Goal: Task Accomplishment & Management: Manage account settings

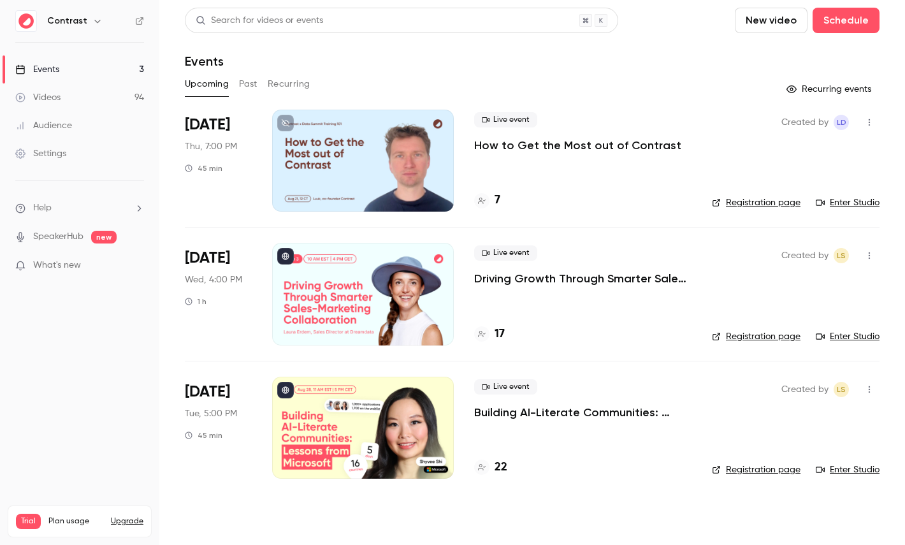
click at [90, 89] on link "Videos 94" at bounding box center [79, 97] width 159 height 28
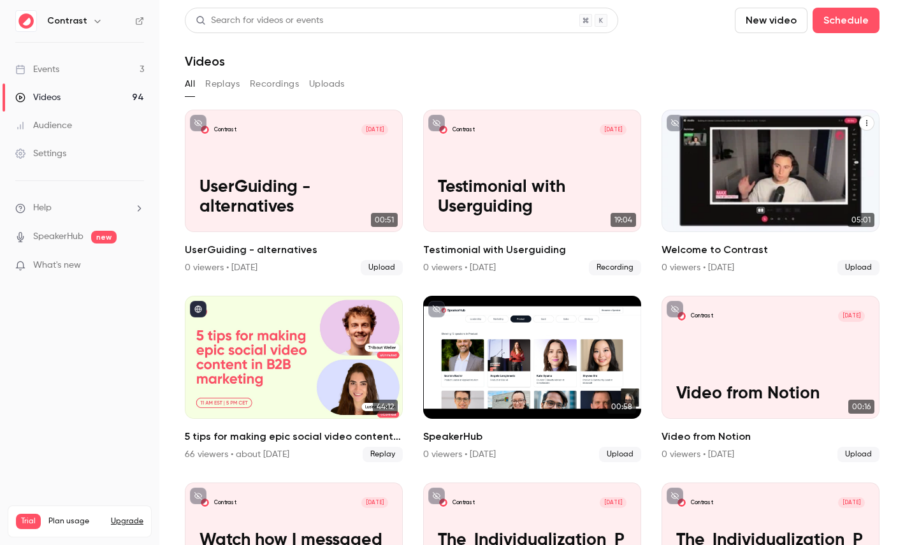
click at [863, 126] on icon "Welcome to Contrast" at bounding box center [867, 123] width 8 height 8
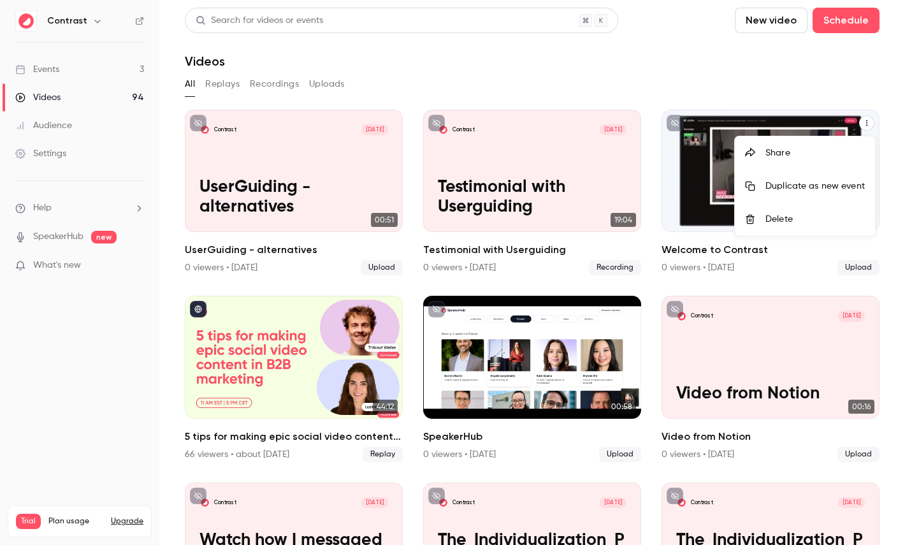
click at [773, 154] on div "Share" at bounding box center [814, 153] width 99 height 13
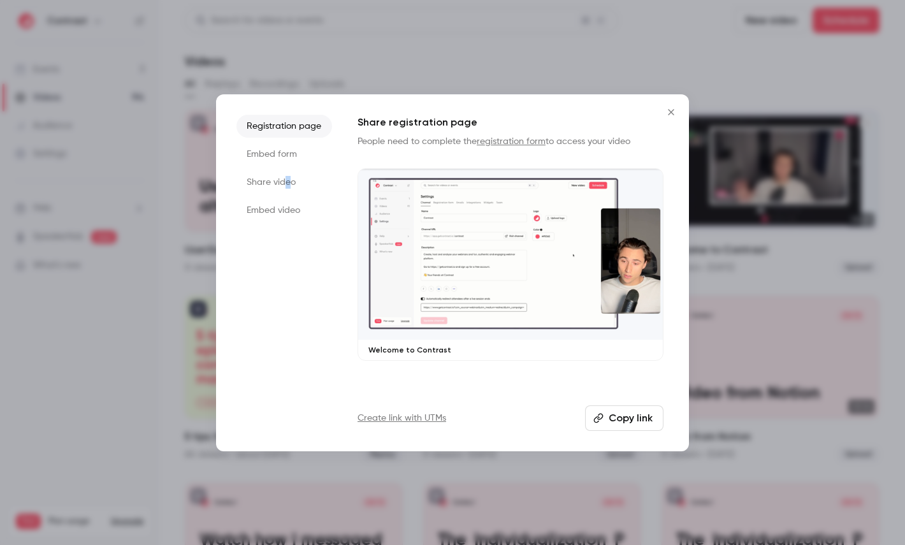
click at [287, 186] on li "Share video" at bounding box center [284, 182] width 96 height 23
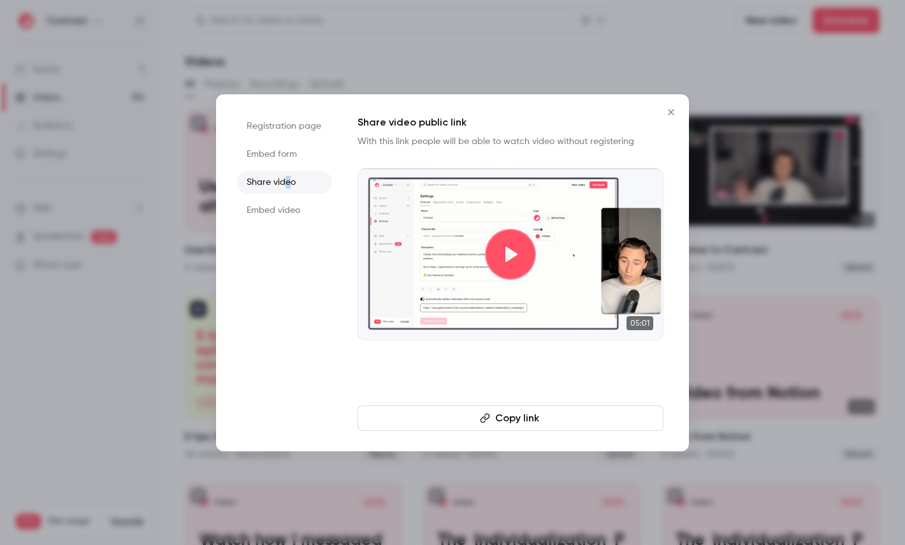
click at [535, 419] on button "Copy link" at bounding box center [510, 417] width 306 height 25
click at [100, 15] on div at bounding box center [452, 272] width 905 height 545
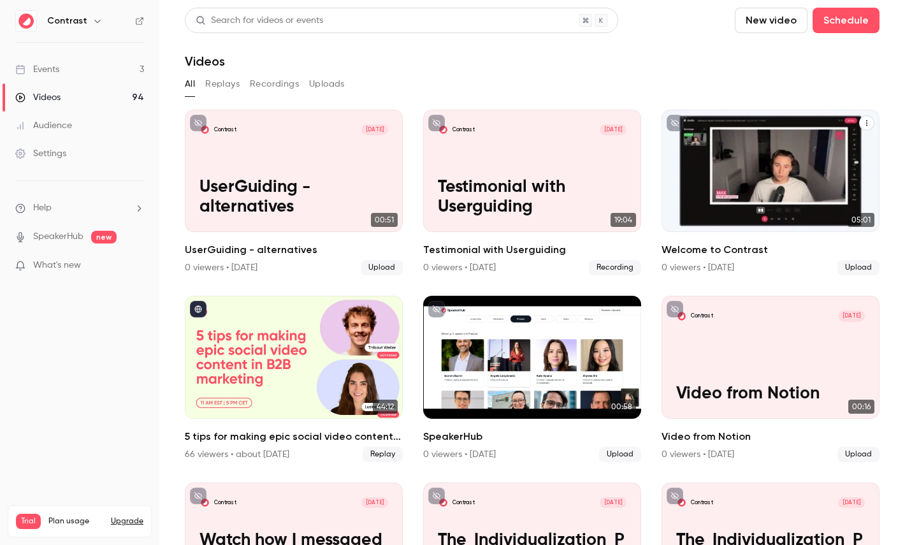
click at [96, 17] on icon "button" at bounding box center [97, 21] width 10 height 10
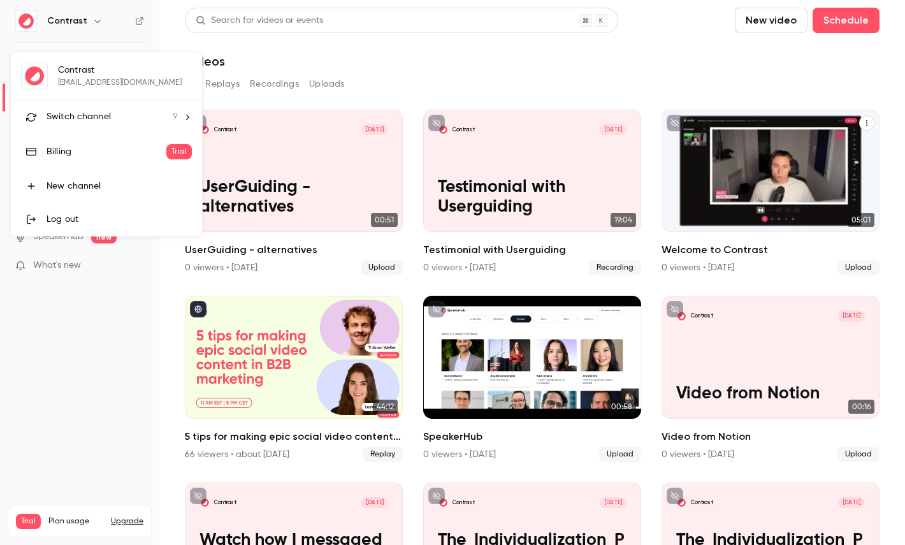
click at [99, 121] on span "Switch channel" at bounding box center [79, 116] width 64 height 13
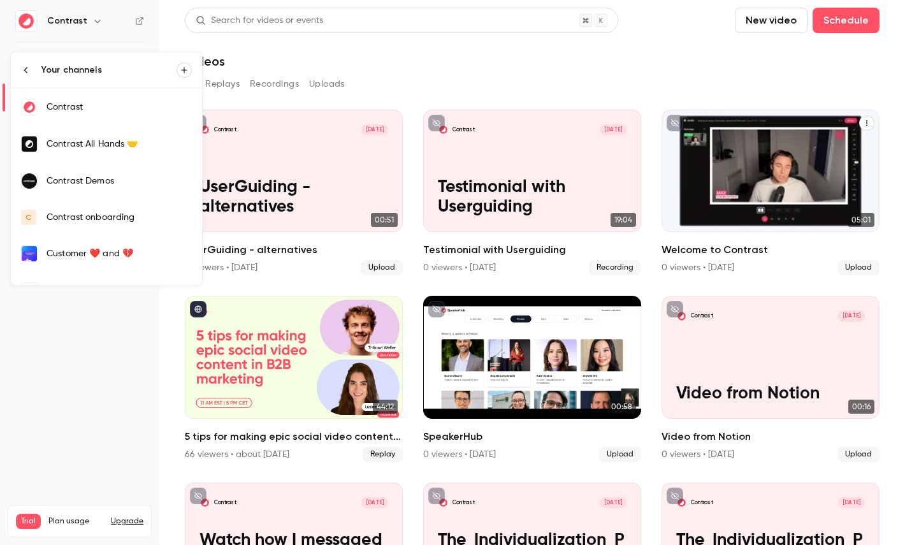
click at [103, 185] on div "Contrast Demos" at bounding box center [119, 181] width 145 height 13
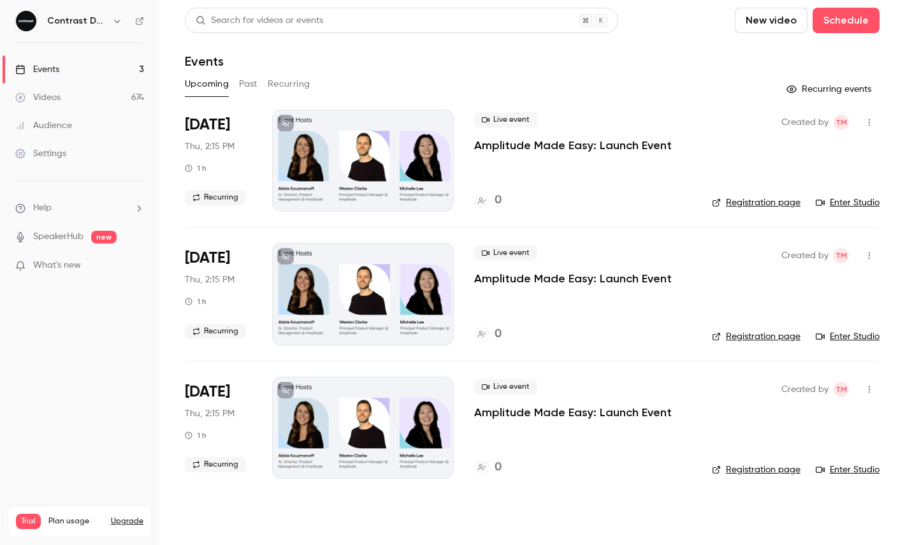
click at [83, 96] on link "Videos 674" at bounding box center [79, 97] width 159 height 28
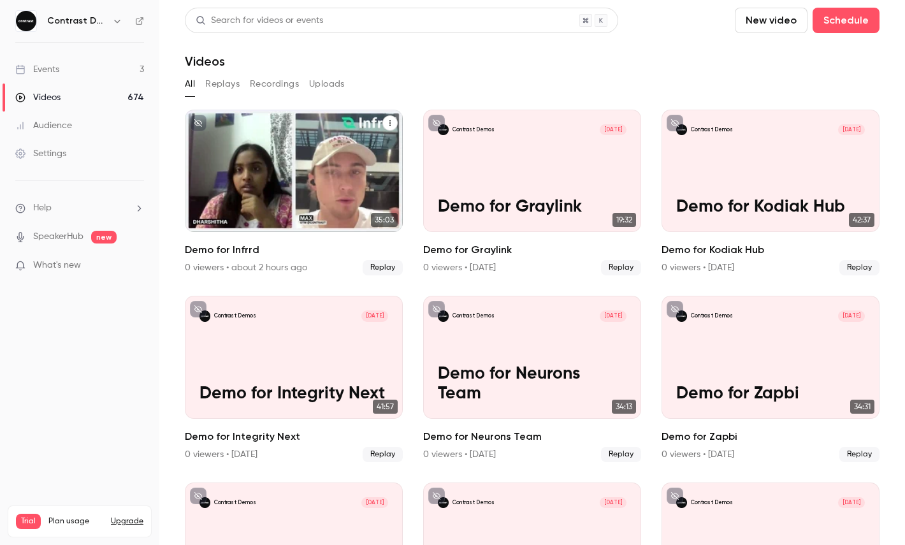
click at [389, 122] on icon "Demo for Infrrd" at bounding box center [390, 123] width 8 height 8
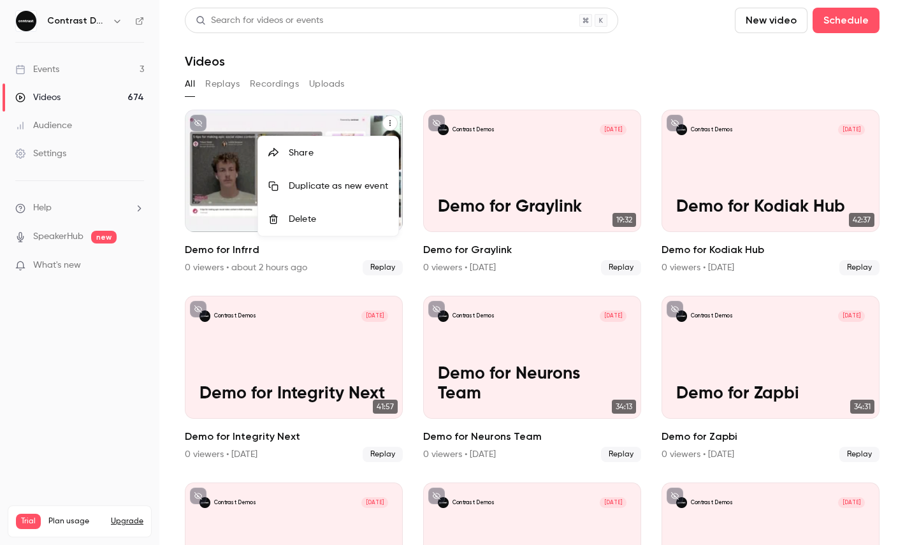
click at [345, 147] on div "Share" at bounding box center [338, 153] width 99 height 13
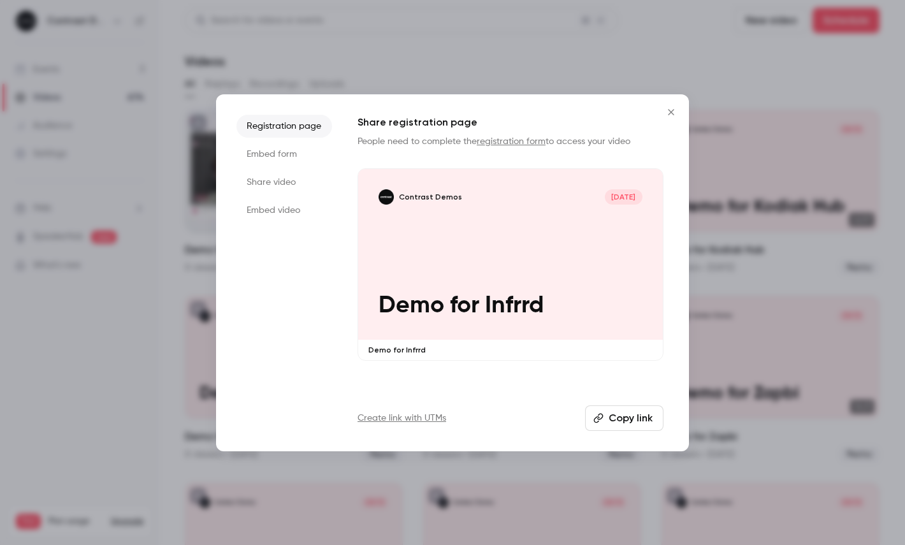
click at [257, 189] on li "Share video" at bounding box center [284, 182] width 96 height 23
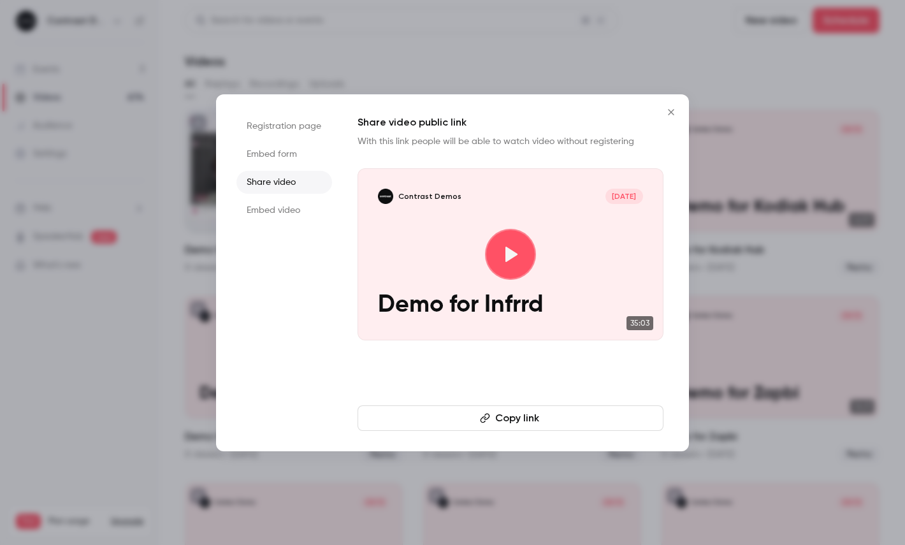
click at [450, 409] on button "Copy link" at bounding box center [510, 417] width 306 height 25
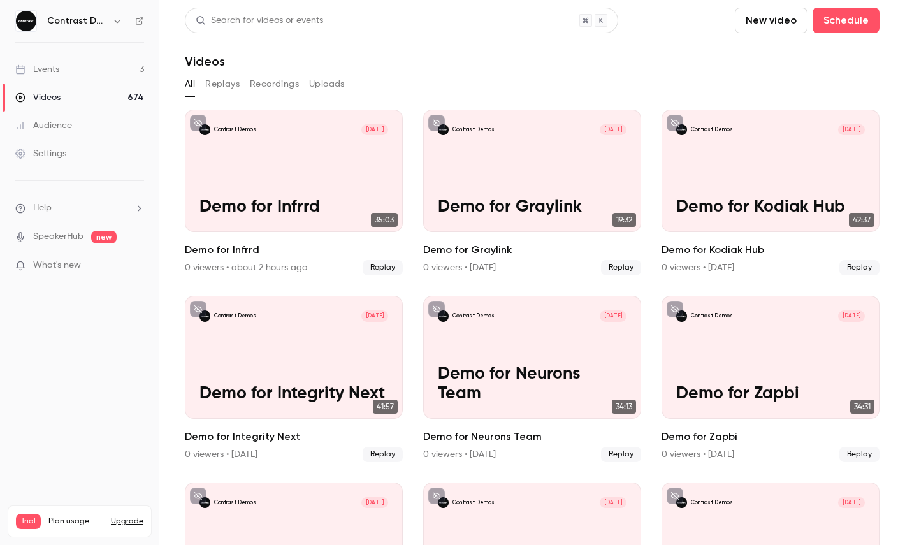
click at [118, 20] on icon "button" at bounding box center [117, 21] width 10 height 10
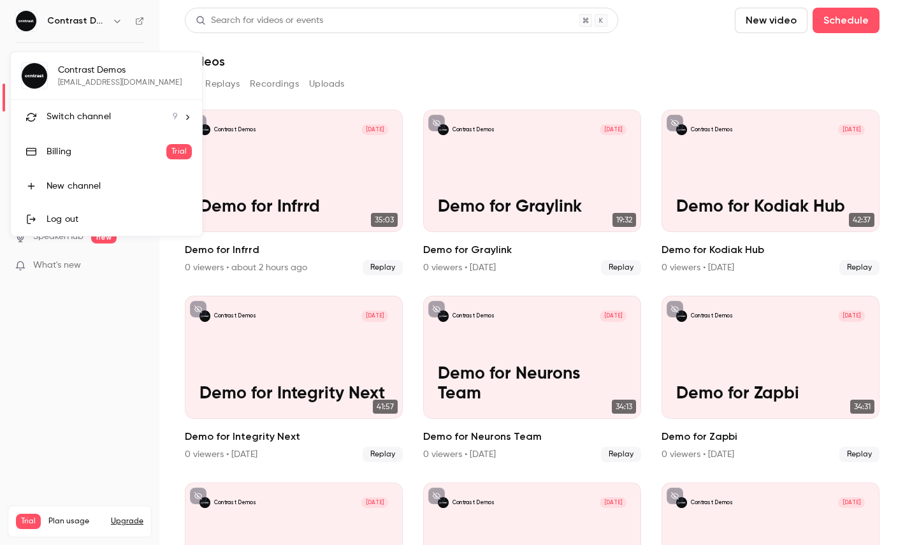
click at [119, 112] on div "Switch channel 9" at bounding box center [112, 116] width 131 height 13
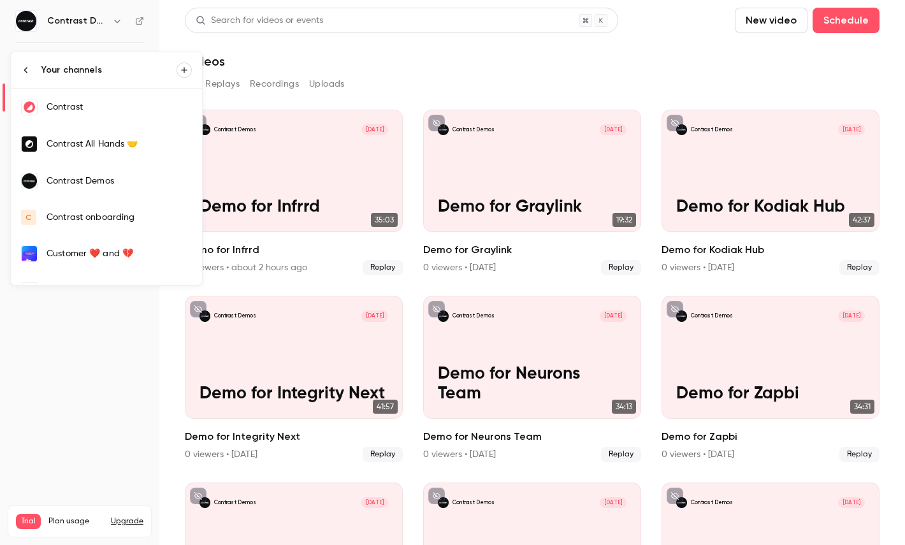
click at [85, 115] on link "Contrast" at bounding box center [106, 107] width 191 height 37
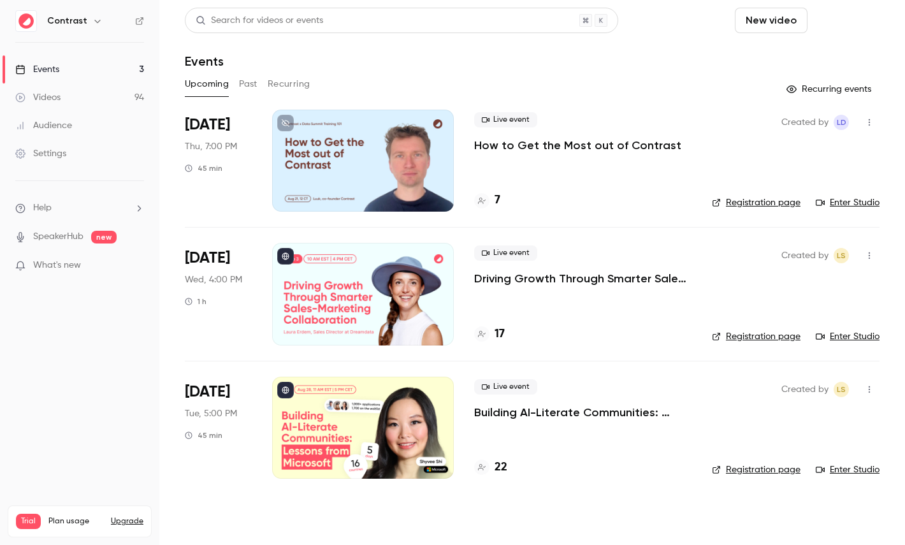
click at [856, 17] on button "Schedule" at bounding box center [845, 20] width 67 height 25
click at [819, 63] on li "One time event" at bounding box center [810, 55] width 138 height 33
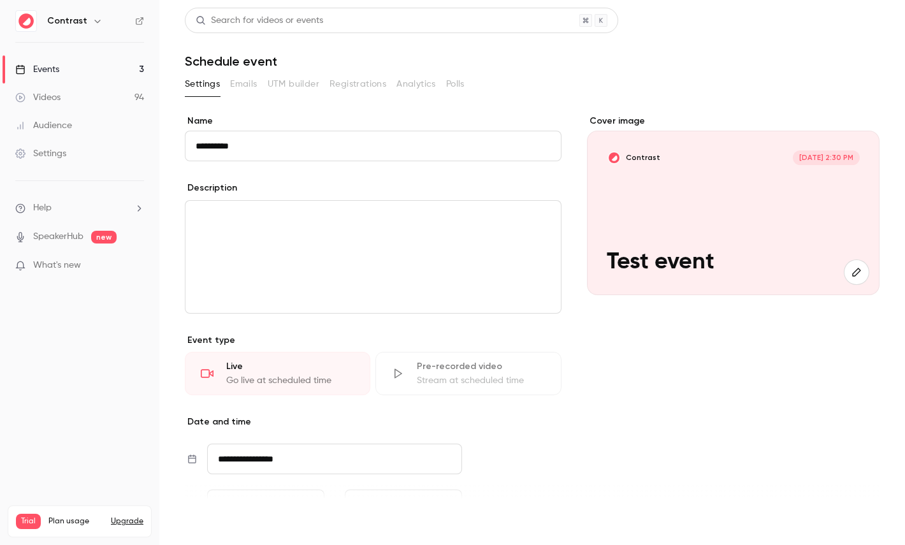
type input "**********"
click at [213, 523] on button "Save" at bounding box center [208, 521] width 46 height 25
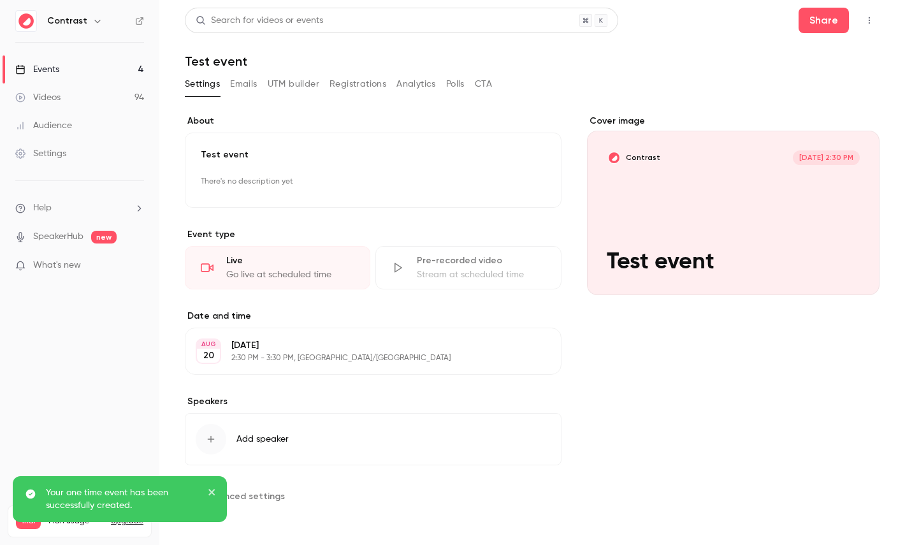
click at [867, 29] on button "button" at bounding box center [869, 20] width 20 height 20
click at [825, 21] on button "Share" at bounding box center [823, 20] width 50 height 25
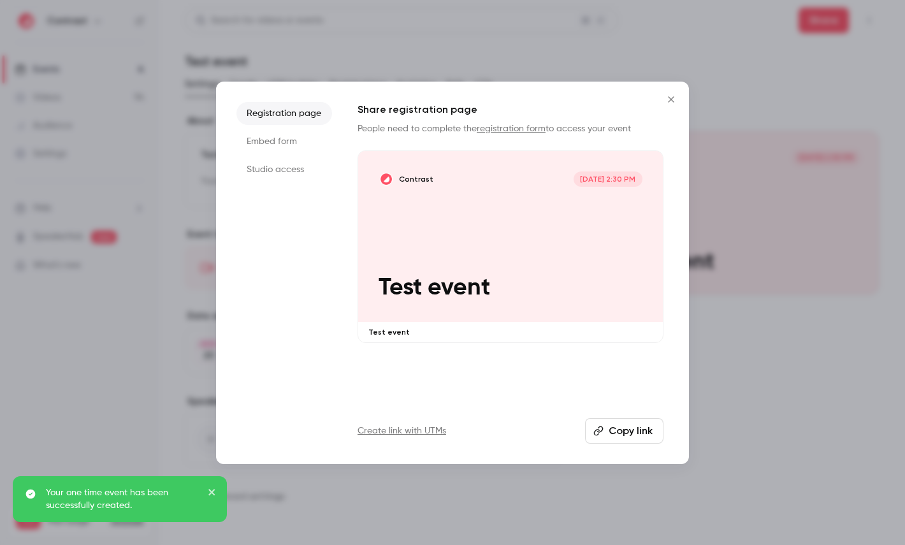
click at [531, 250] on div "Contrast [DATE] 2:30 PM Test event" at bounding box center [510, 236] width 305 height 171
click at [296, 162] on li "Studio access" at bounding box center [284, 169] width 96 height 23
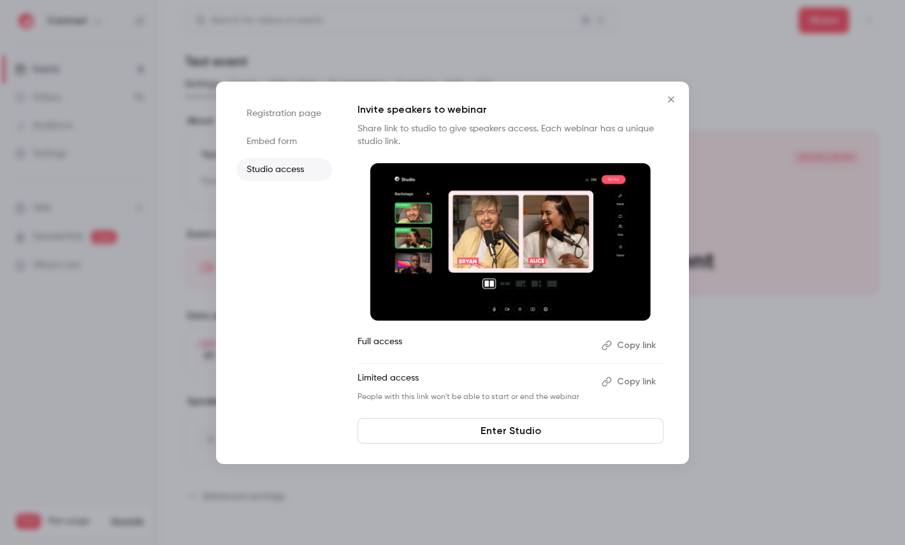
click at [581, 424] on link "Enter Studio" at bounding box center [510, 430] width 306 height 25
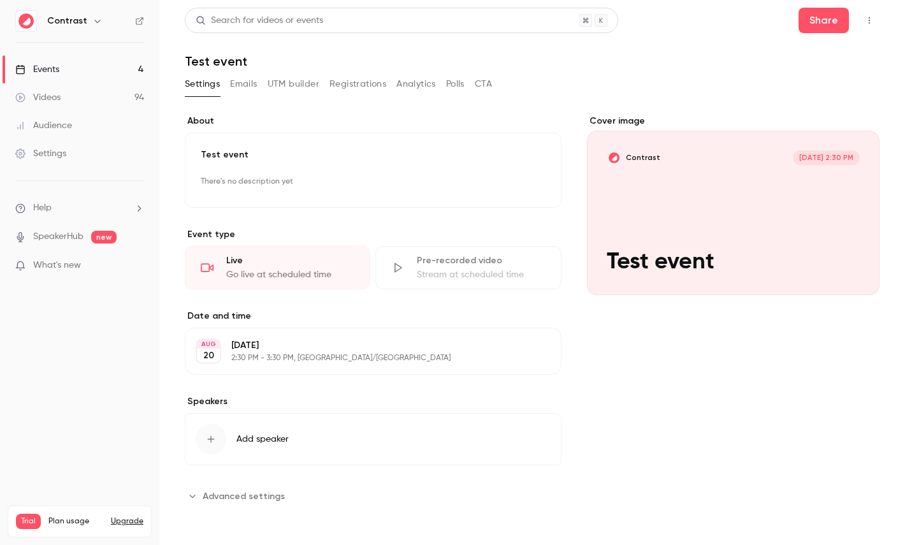
click at [870, 20] on icon "button" at bounding box center [869, 20] width 10 height 9
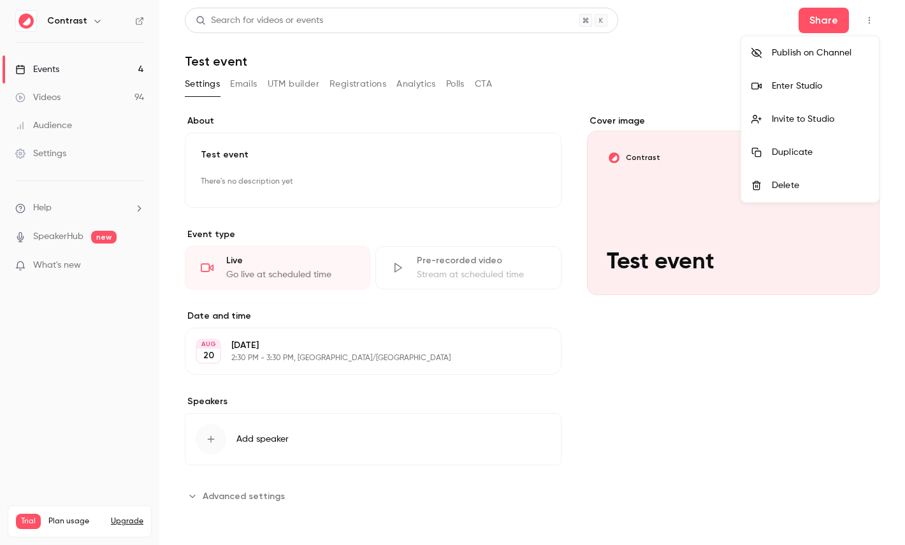
click at [779, 191] on div "Delete" at bounding box center [820, 185] width 97 height 13
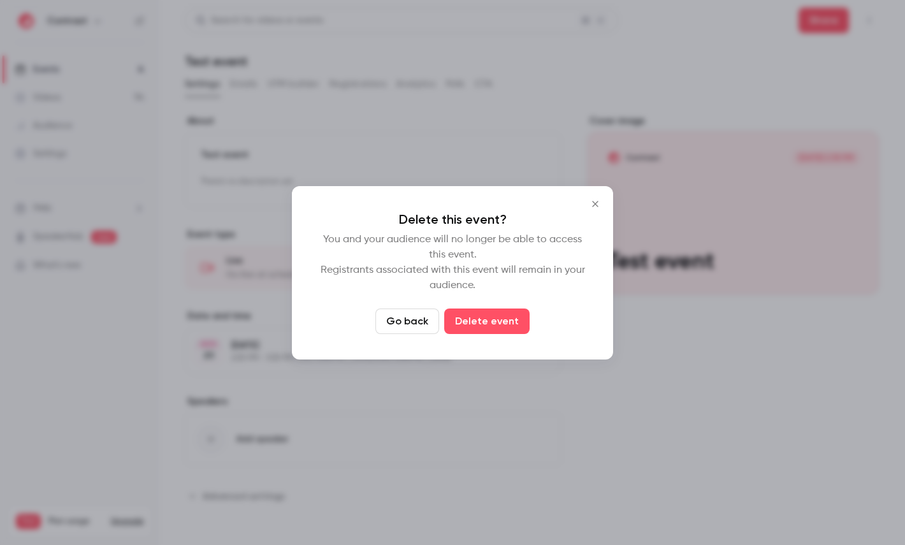
click at [509, 303] on div "Delete this event? You and your audience will no longer be able to access this …" at bounding box center [452, 272] width 321 height 173
click at [501, 316] on button "Delete event" at bounding box center [486, 320] width 85 height 25
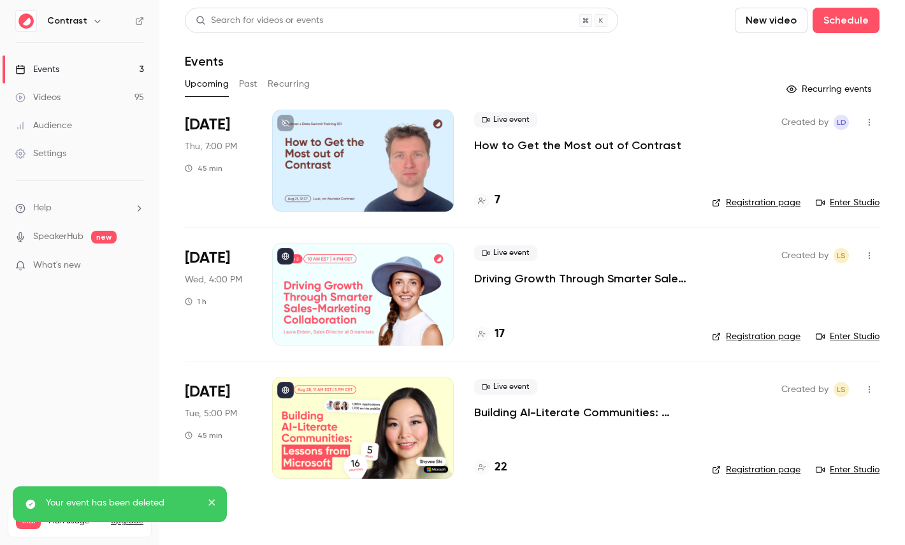
click at [92, 100] on link "Videos 95" at bounding box center [79, 97] width 159 height 28
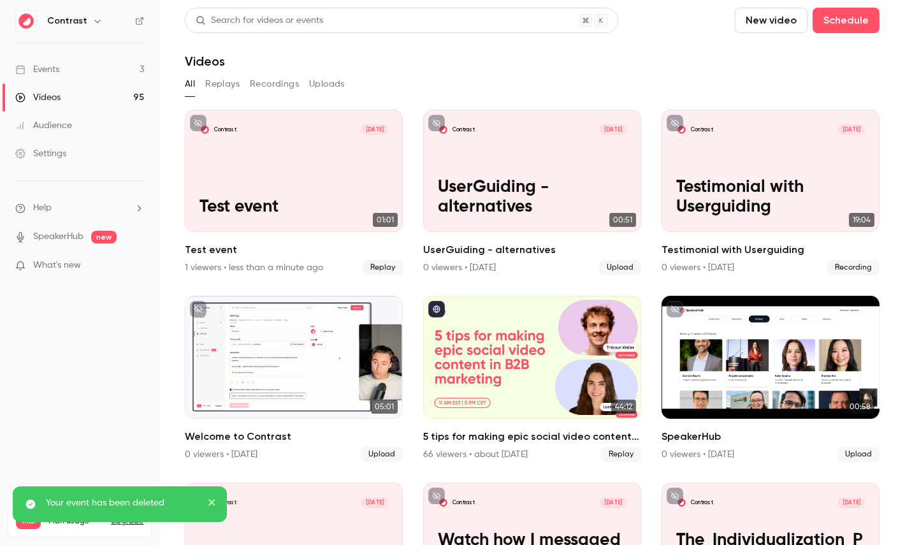
click at [92, 24] on icon "button" at bounding box center [97, 21] width 10 height 10
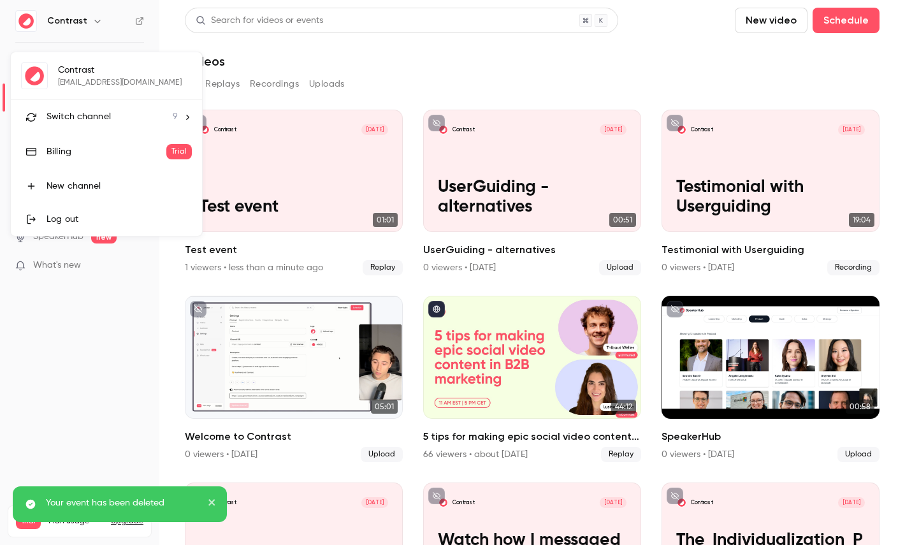
click at [90, 113] on span "Switch channel" at bounding box center [79, 116] width 64 height 13
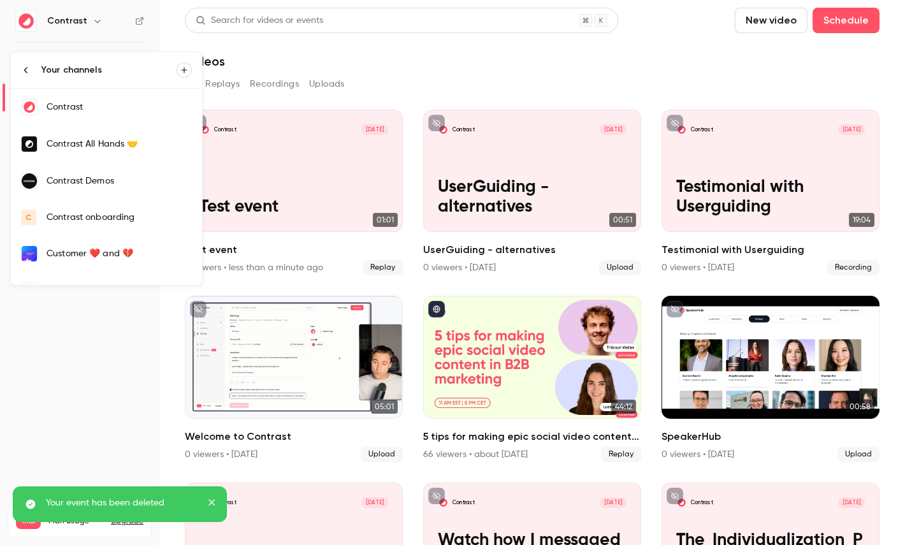
click at [105, 184] on div "Contrast Demos" at bounding box center [119, 181] width 145 height 13
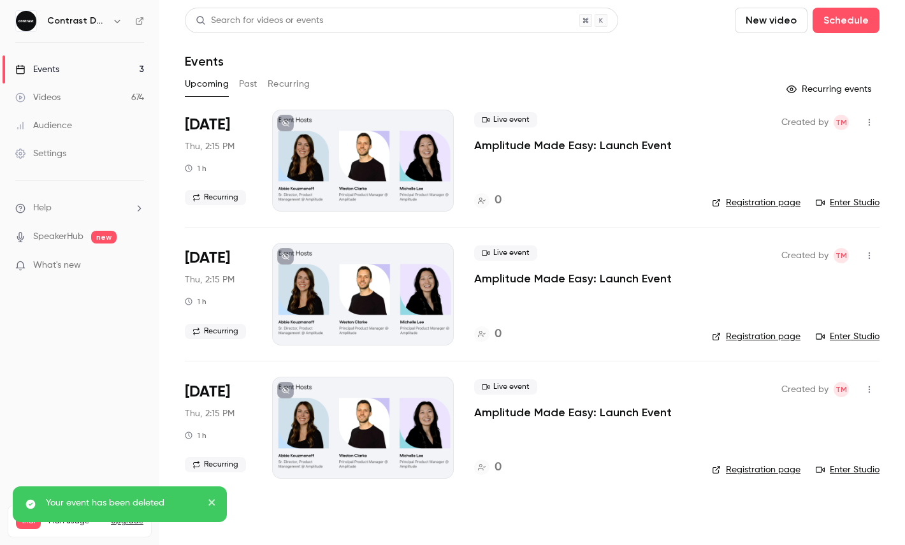
click at [87, 163] on link "Settings" at bounding box center [79, 154] width 159 height 28
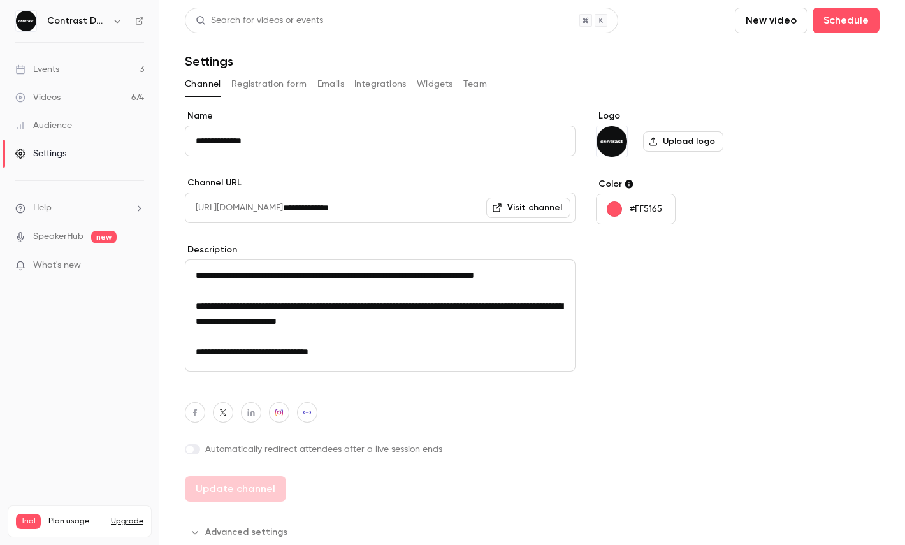
click at [84, 62] on link "Events 3" at bounding box center [79, 69] width 159 height 28
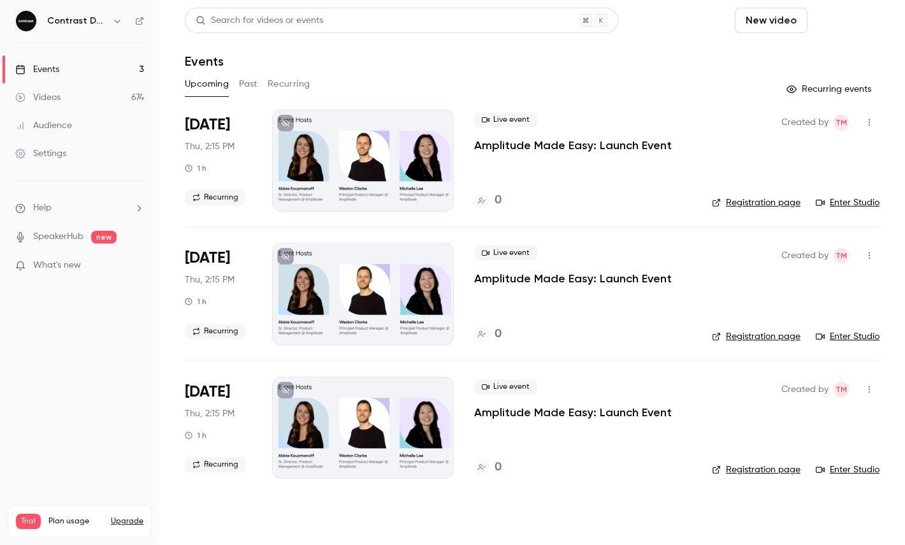
click at [827, 22] on button "Schedule" at bounding box center [845, 20] width 67 height 25
click at [827, 75] on li "Recurring event" at bounding box center [810, 89] width 138 height 34
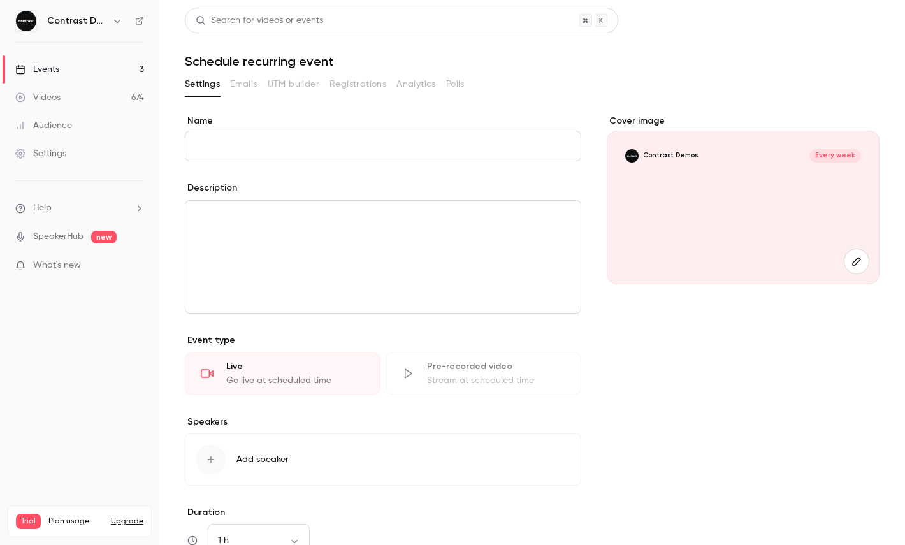
click at [143, 69] on link "Events 3" at bounding box center [79, 69] width 159 height 28
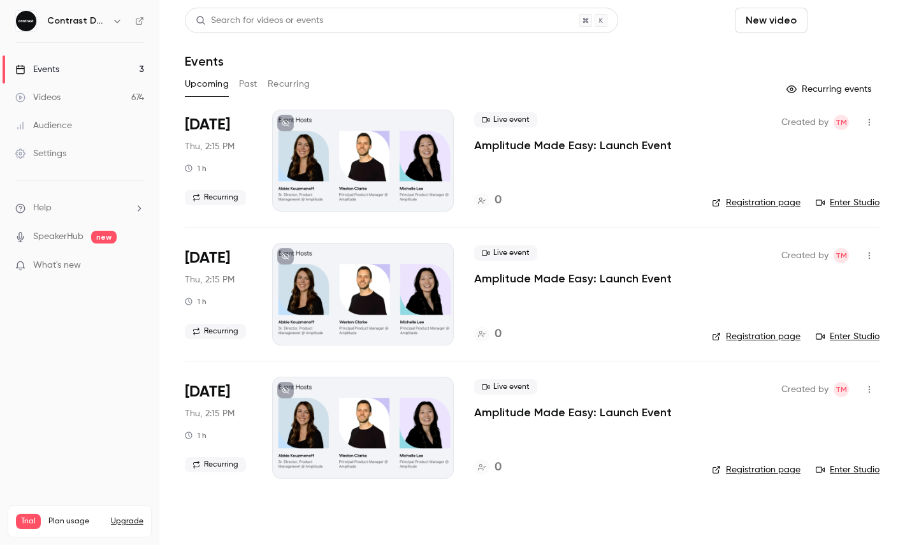
click at [843, 9] on button "Schedule" at bounding box center [845, 20] width 67 height 25
click at [816, 64] on li "One time event" at bounding box center [810, 55] width 138 height 33
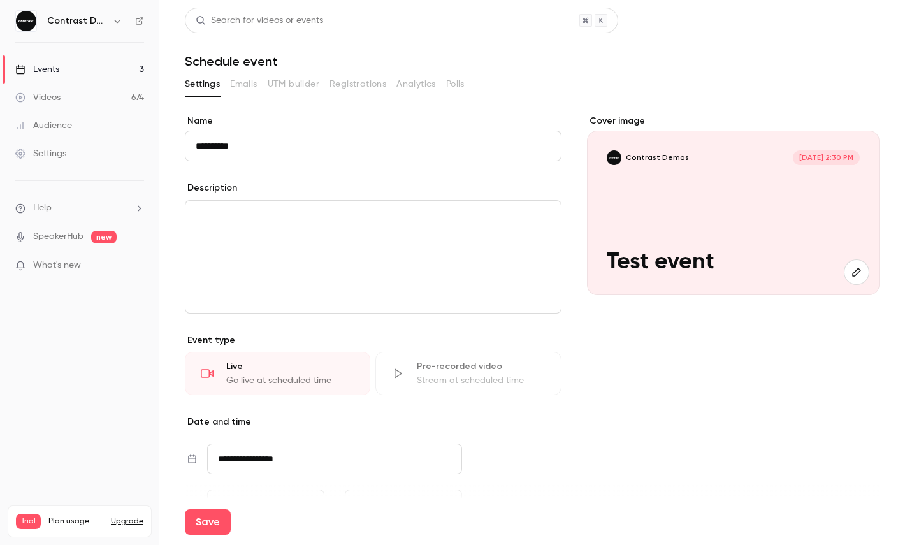
scroll to position [168, 0]
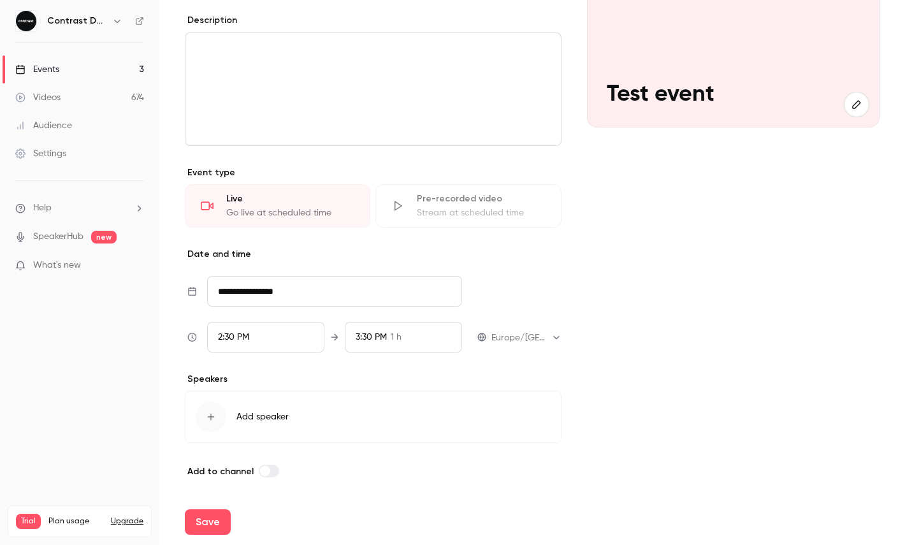
type input "**********"
click at [202, 531] on button "Save" at bounding box center [208, 521] width 46 height 25
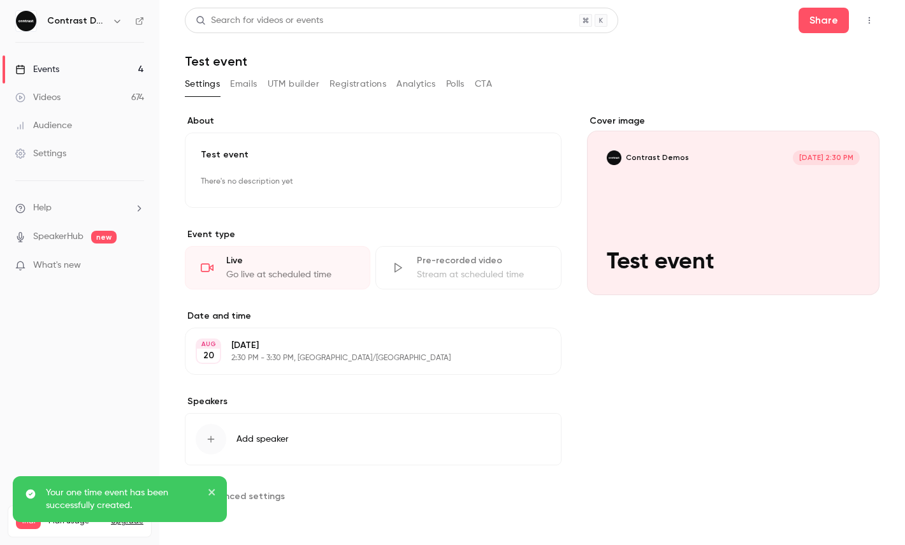
click at [873, 24] on icon "button" at bounding box center [869, 20] width 10 height 9
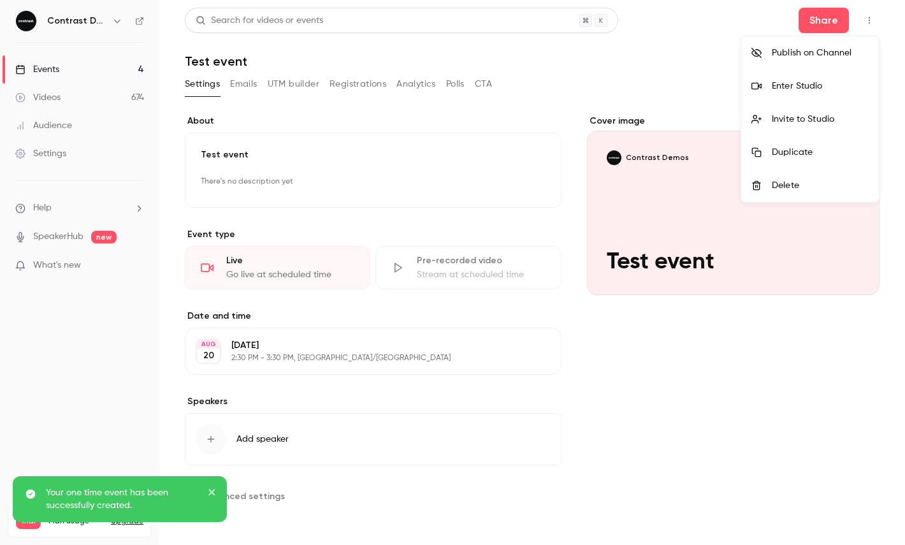
click at [816, 42] on li "Publish on Channel" at bounding box center [810, 52] width 138 height 33
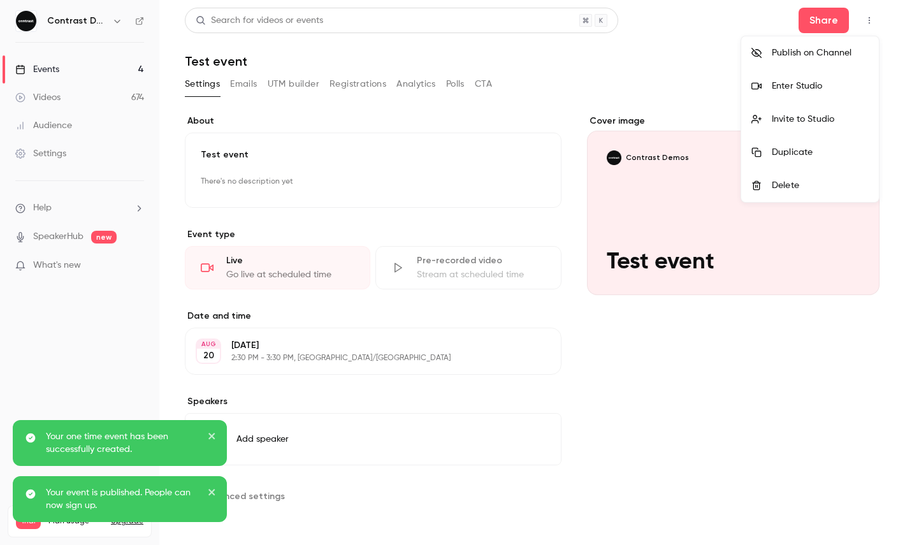
click at [807, 48] on div "Publish on Channel" at bounding box center [820, 53] width 97 height 13
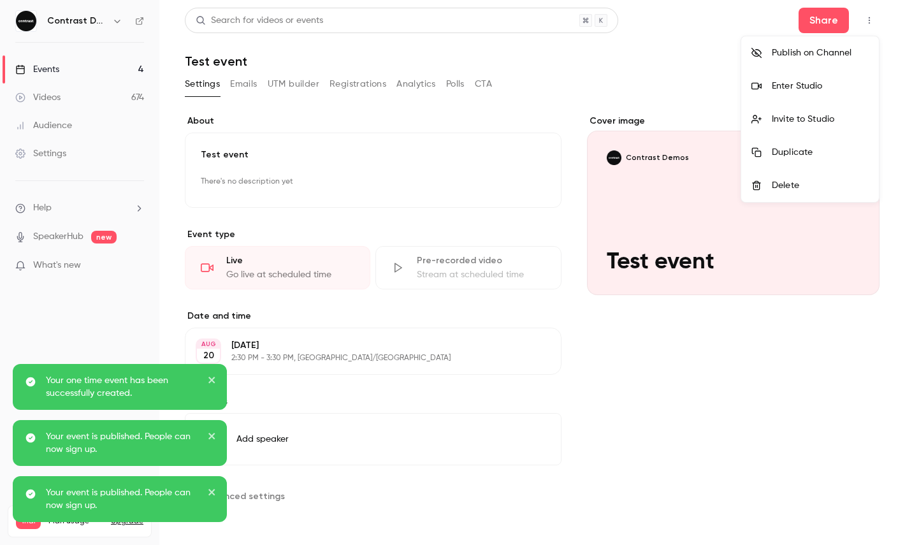
click at [822, 19] on div at bounding box center [452, 272] width 905 height 545
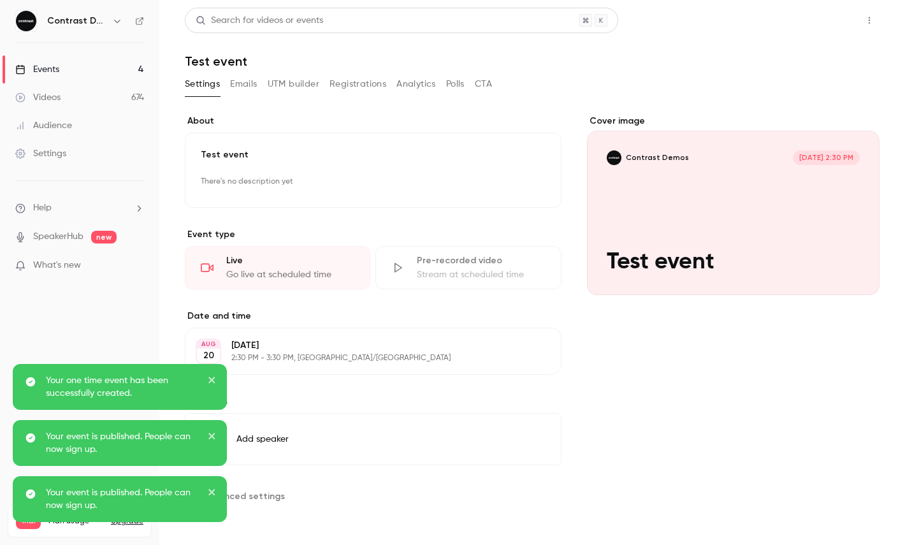
click at [827, 15] on button "Share" at bounding box center [823, 20] width 50 height 25
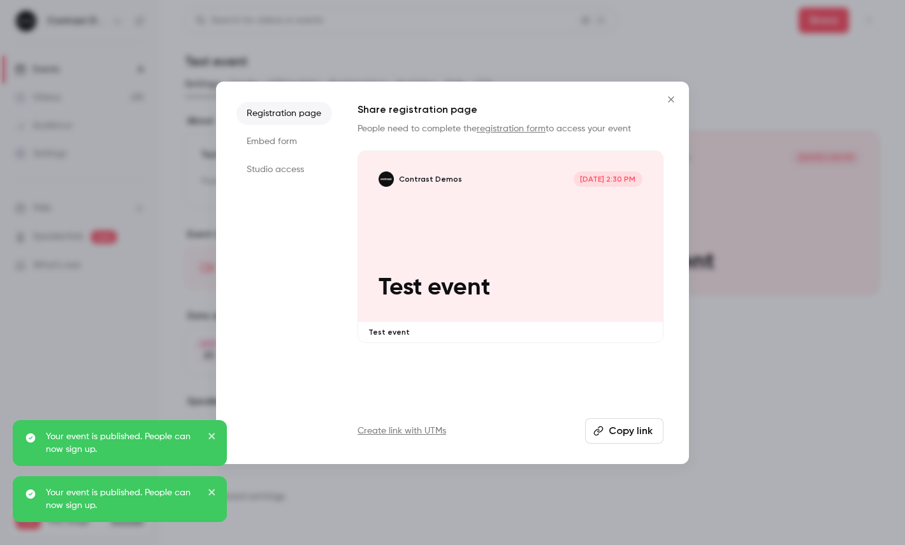
click at [496, 216] on div "Contrast Demos [DATE] 2:30 PM Test event" at bounding box center [510, 236] width 305 height 171
click at [301, 170] on li "Studio access" at bounding box center [284, 169] width 96 height 23
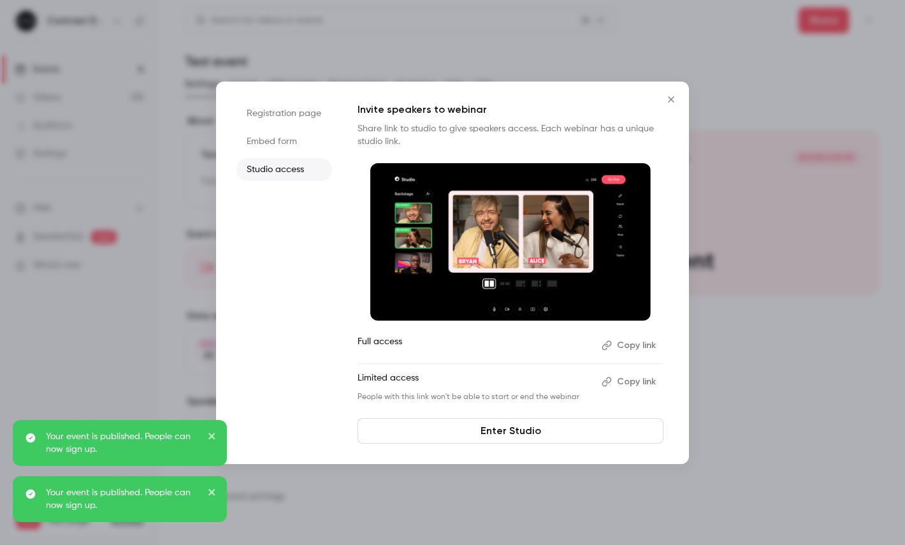
click at [532, 417] on div "Invite speakers to webinar Share link to studio to give speakers access. Each w…" at bounding box center [510, 273] width 306 height 342
click at [519, 422] on link "Enter Studio" at bounding box center [510, 430] width 306 height 25
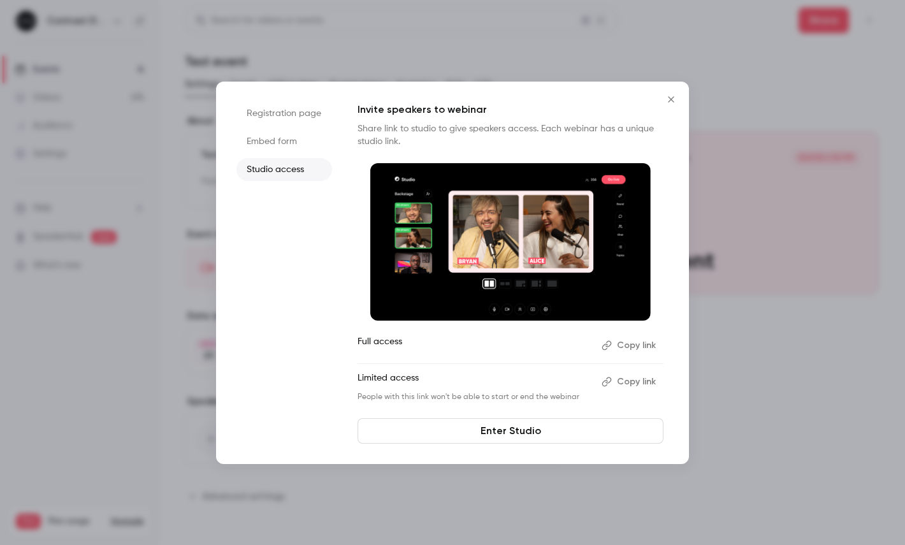
click at [465, 75] on div at bounding box center [452, 272] width 905 height 545
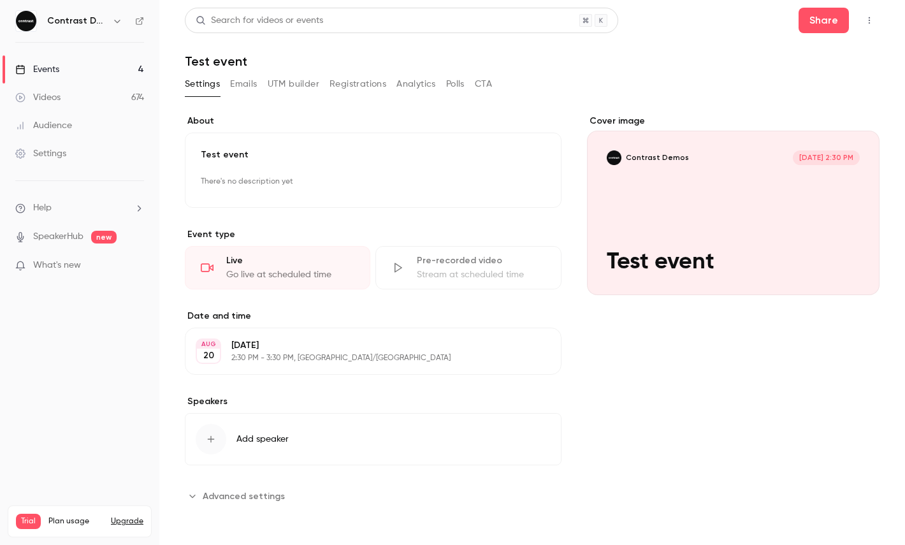
click at [865, 18] on icon "button" at bounding box center [869, 20] width 10 height 9
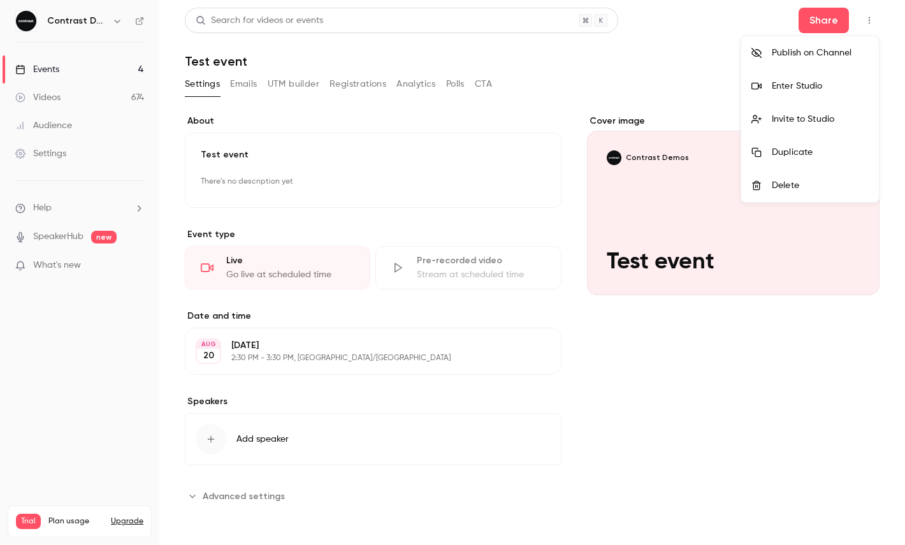
click at [775, 173] on ul "Publish on Channel Enter Studio Invite to Studio Duplicate Delete" at bounding box center [810, 119] width 138 height 166
click at [775, 173] on li "Delete" at bounding box center [810, 185] width 138 height 33
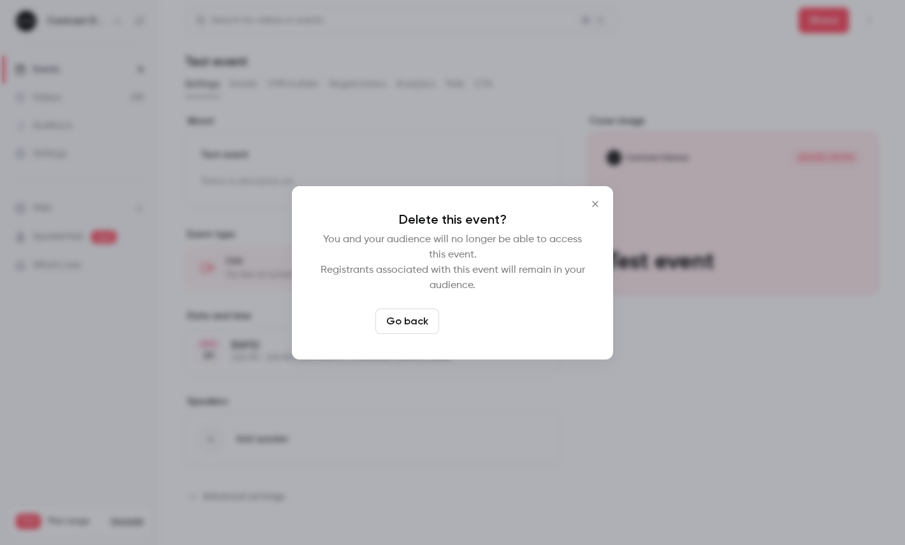
click at [510, 317] on button "Delete event" at bounding box center [486, 320] width 85 height 25
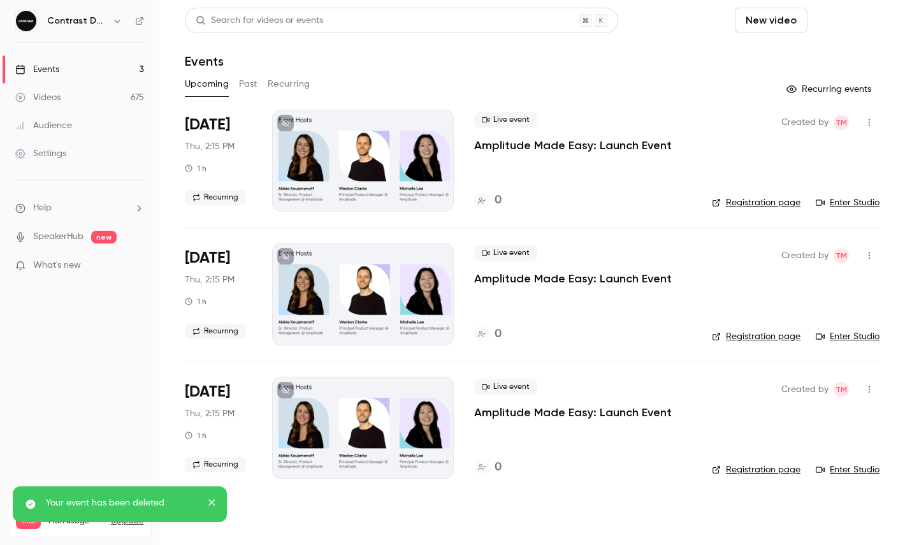
click at [840, 13] on button "Schedule" at bounding box center [845, 20] width 67 height 25
click at [823, 62] on li "One time event" at bounding box center [810, 55] width 138 height 33
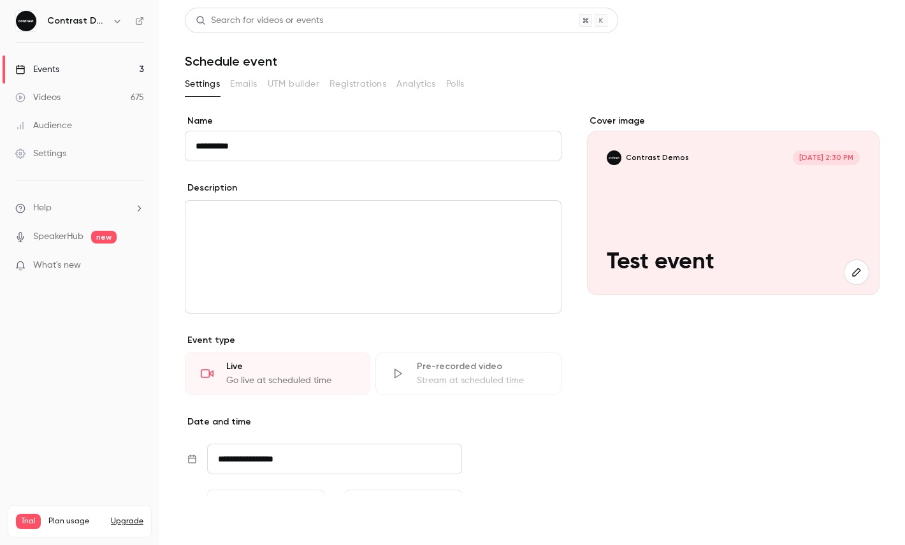
type input "**********"
click at [210, 532] on button "Save" at bounding box center [208, 521] width 46 height 25
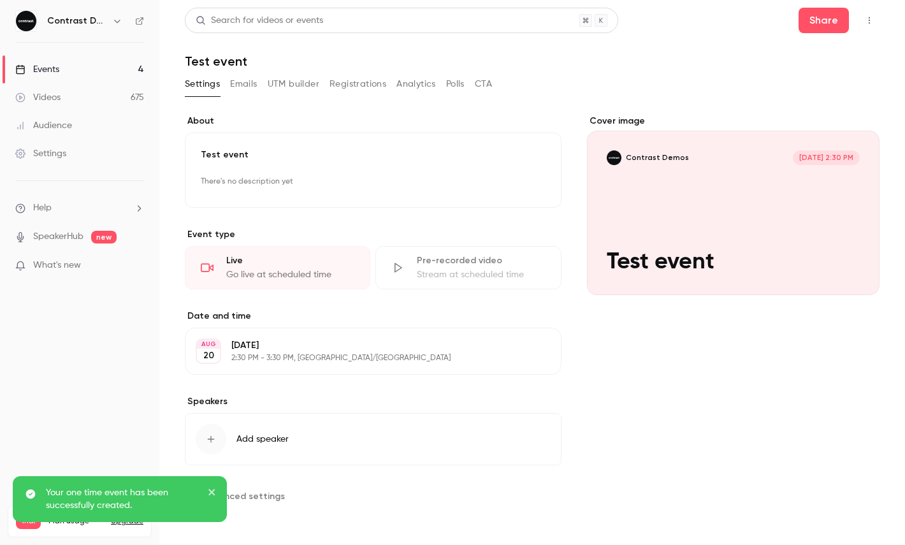
click at [875, 20] on button "button" at bounding box center [869, 20] width 20 height 20
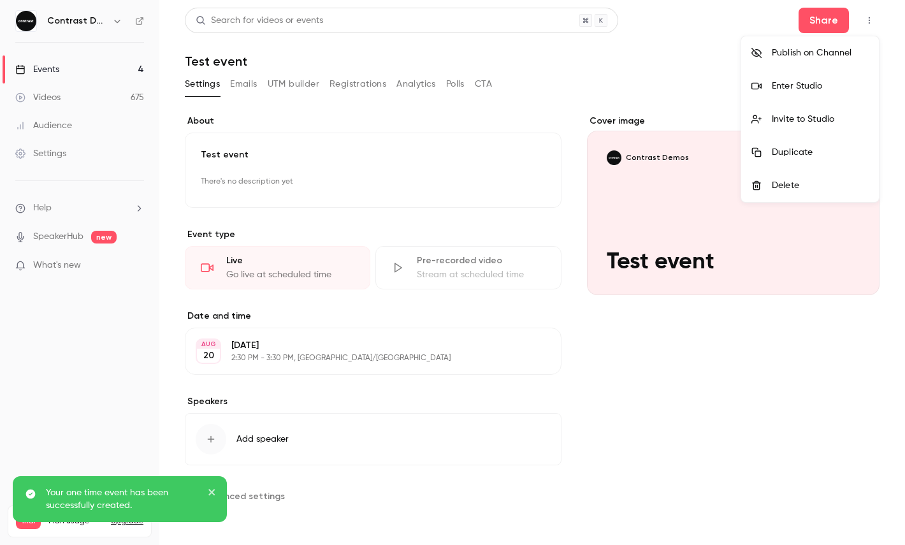
click at [794, 178] on li "Delete" at bounding box center [810, 185] width 138 height 33
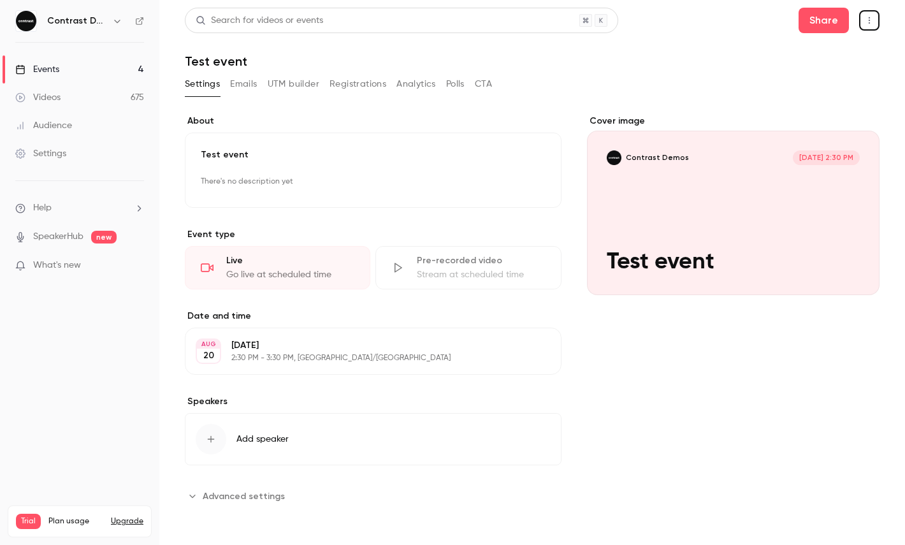
click at [869, 26] on button "button" at bounding box center [869, 20] width 20 height 20
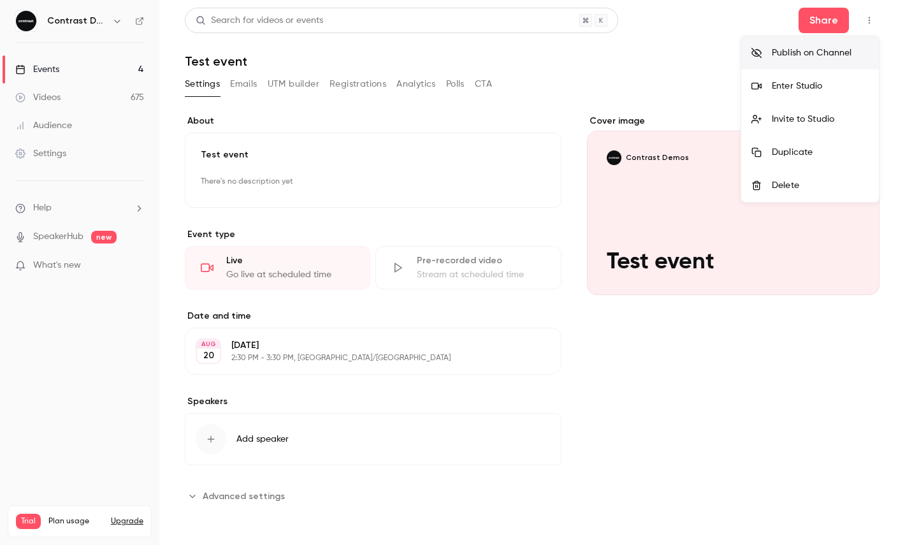
click at [800, 189] on div "Delete" at bounding box center [820, 185] width 97 height 13
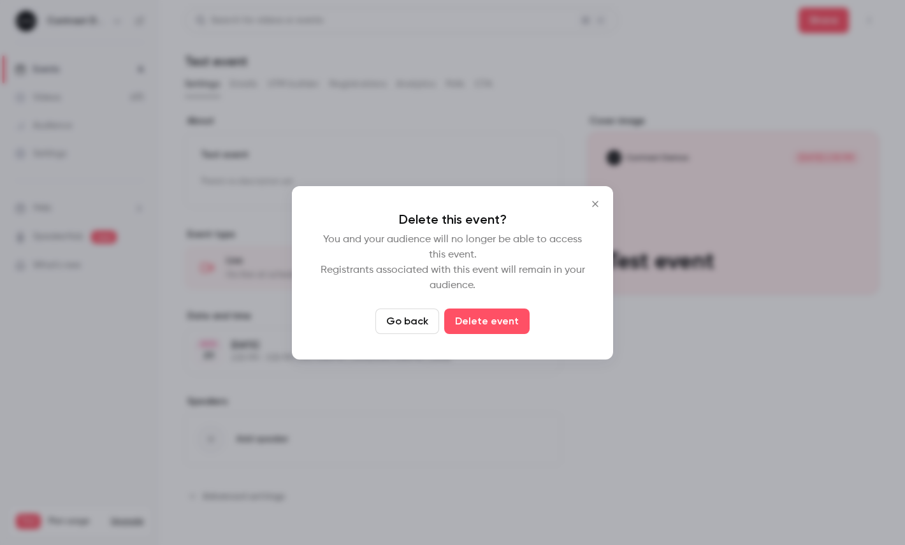
click at [487, 328] on button "Delete event" at bounding box center [486, 320] width 85 height 25
